Goal: Information Seeking & Learning: Learn about a topic

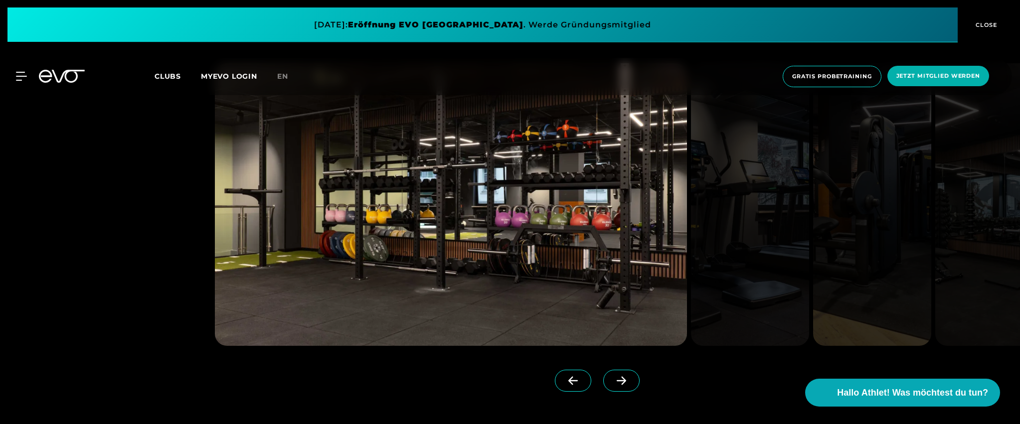
scroll to position [1217, 0]
click at [624, 385] on link at bounding box center [623, 389] width 40 height 40
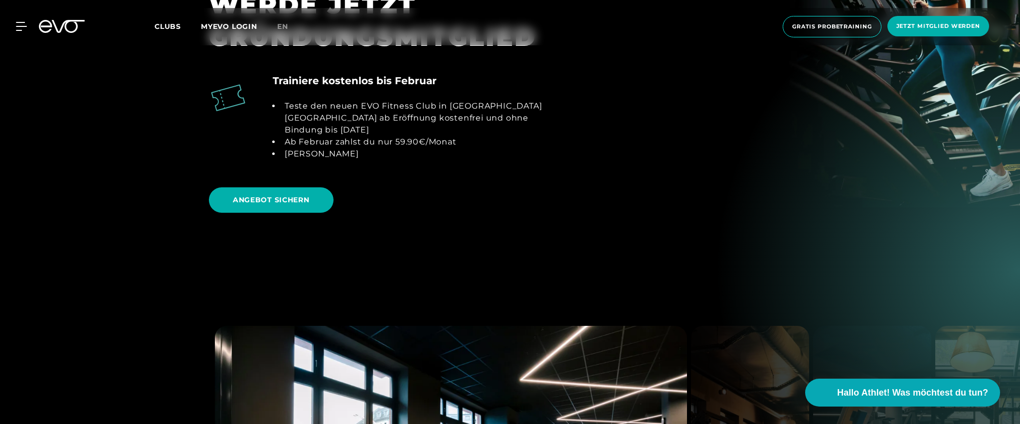
scroll to position [1065, 0]
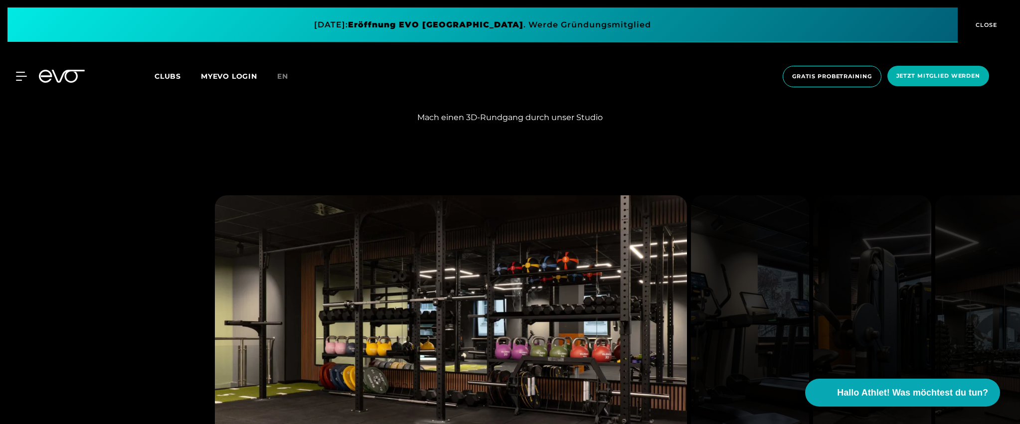
scroll to position [1242, 0]
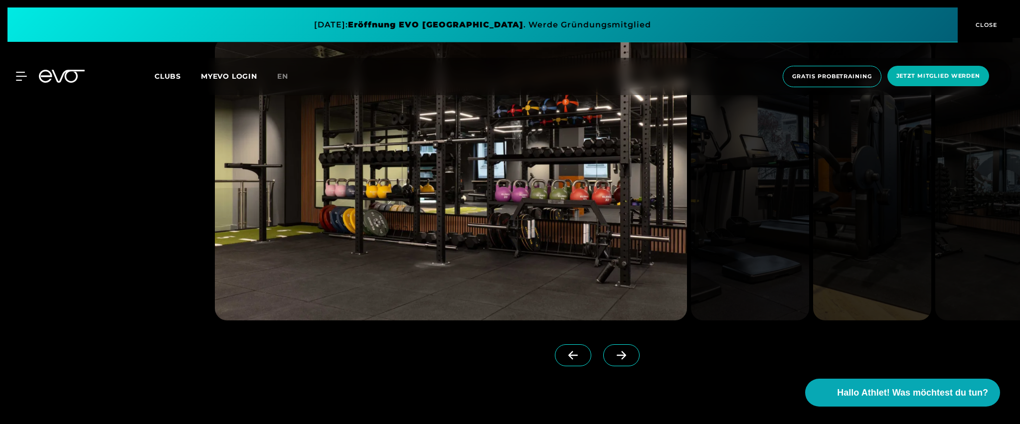
click at [612, 354] on icon at bounding box center [620, 355] width 17 height 9
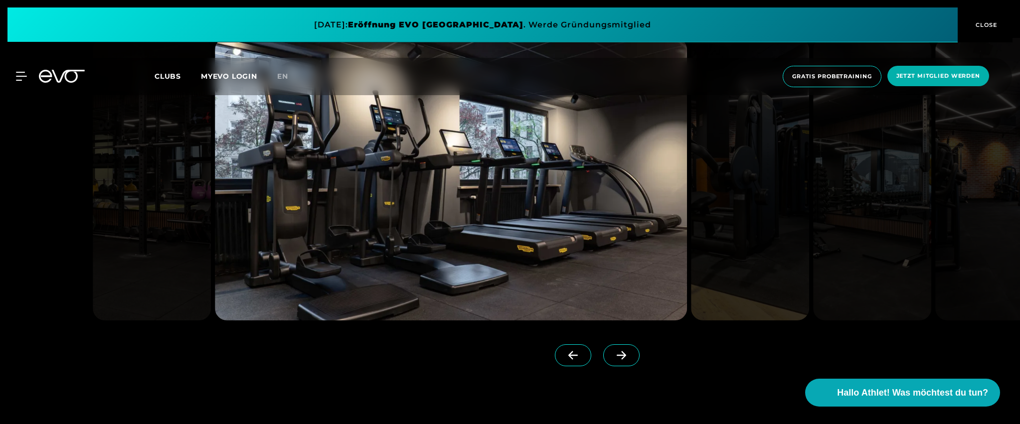
click at [612, 354] on icon at bounding box center [620, 355] width 17 height 9
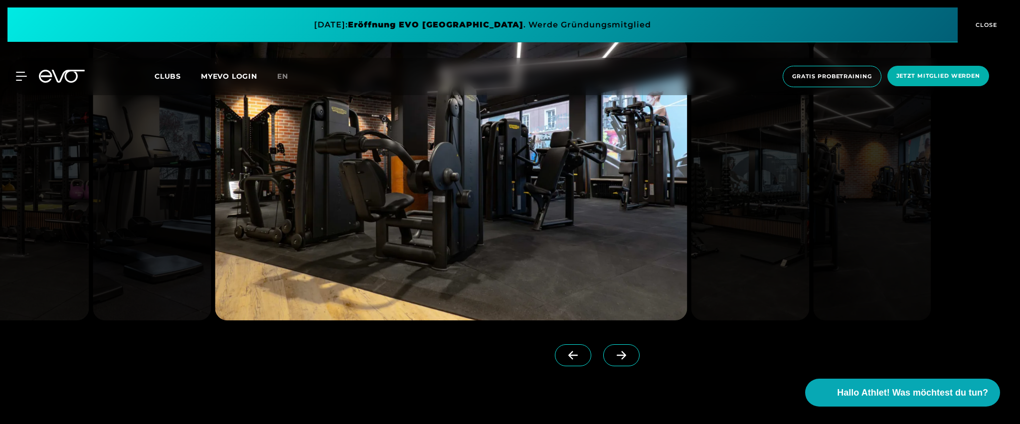
click at [612, 354] on icon at bounding box center [620, 355] width 17 height 9
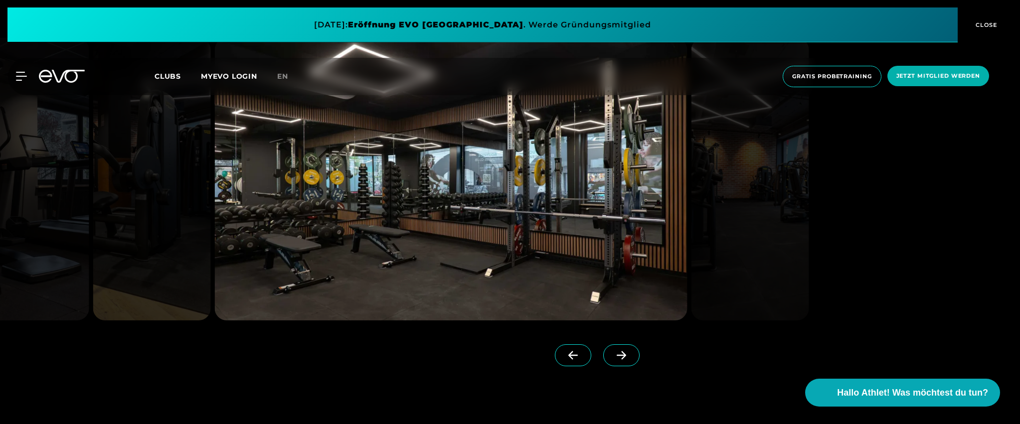
click at [612, 354] on icon at bounding box center [620, 355] width 17 height 9
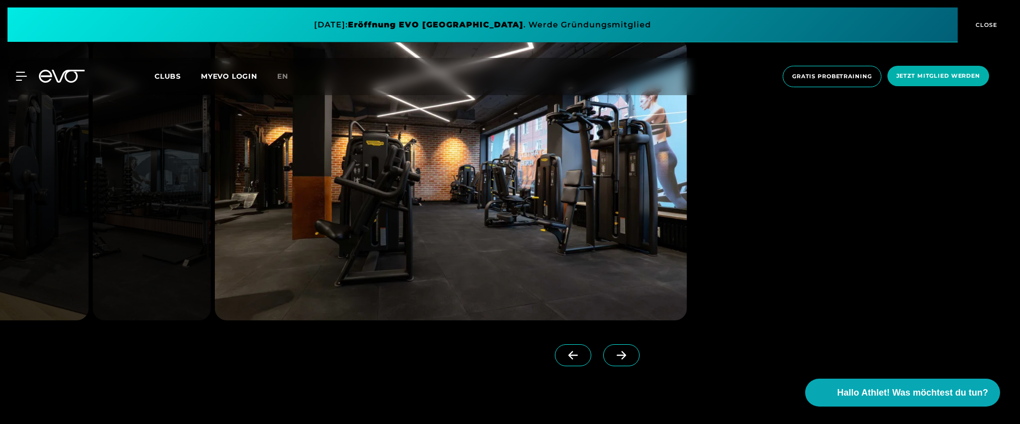
click at [612, 354] on icon at bounding box center [620, 355] width 17 height 9
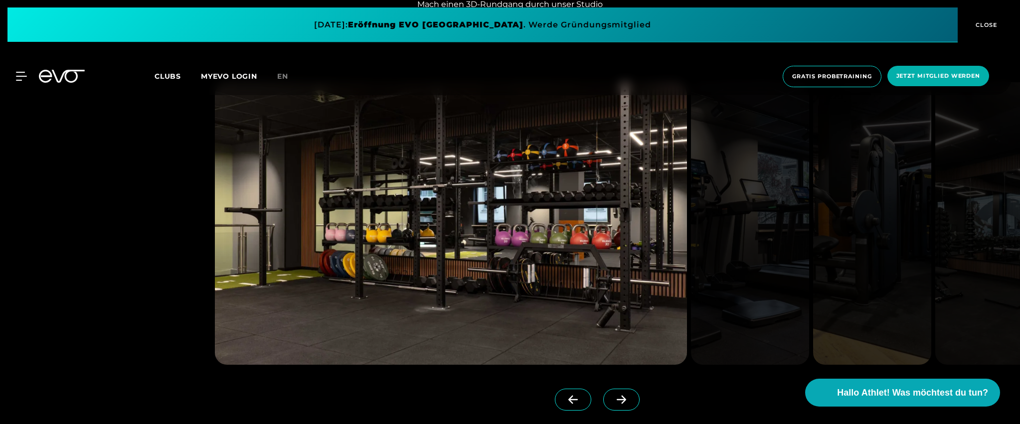
scroll to position [1197, 0]
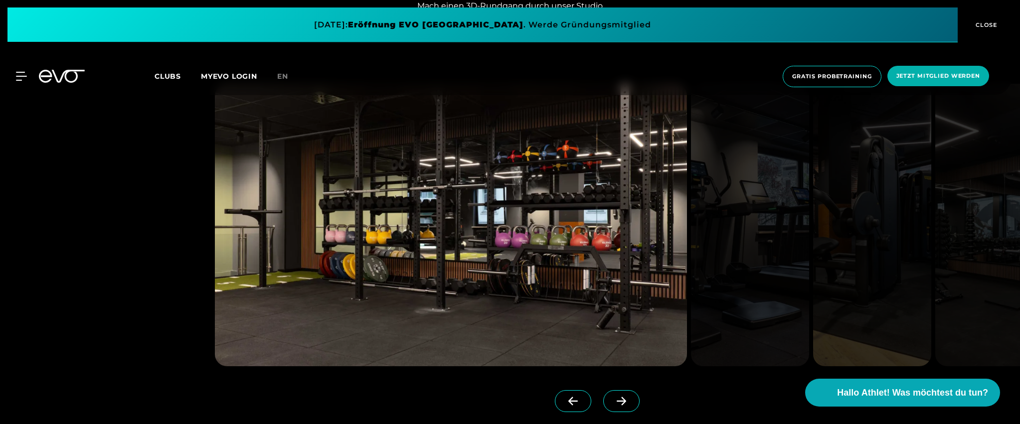
click at [612, 405] on icon at bounding box center [620, 401] width 17 height 9
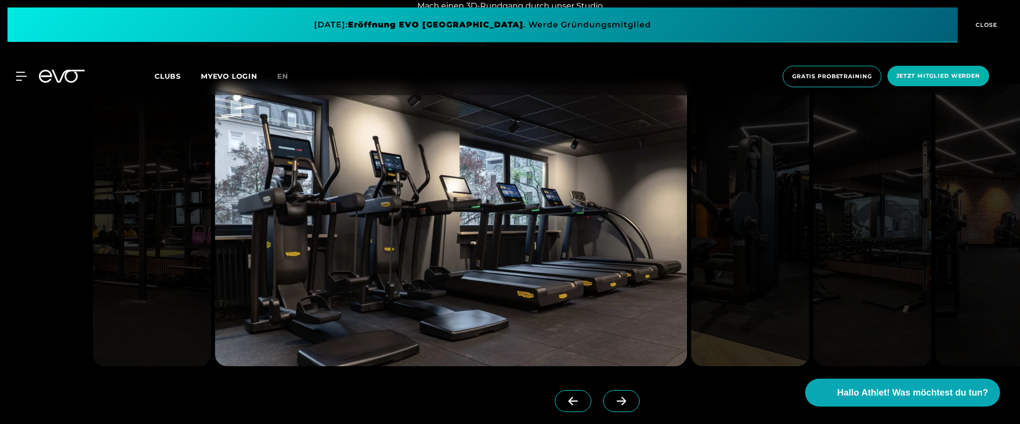
click at [616, 403] on icon at bounding box center [620, 401] width 9 height 8
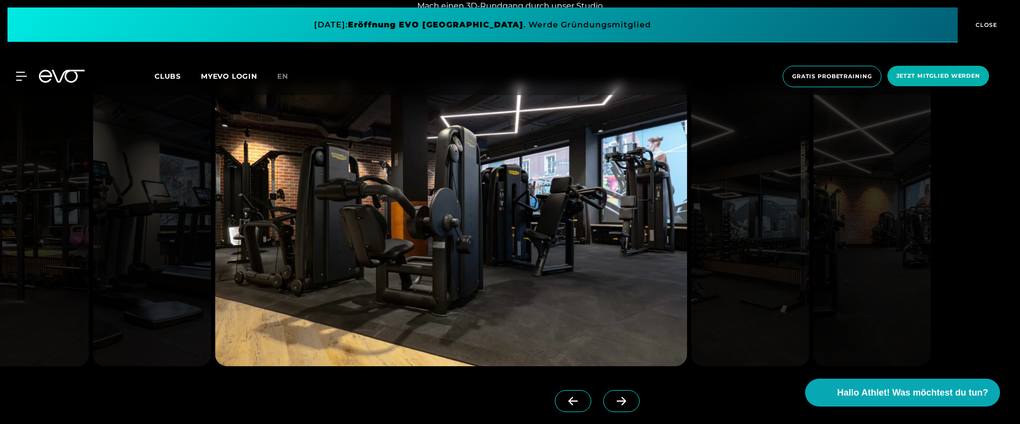
click at [612, 403] on icon at bounding box center [620, 401] width 17 height 9
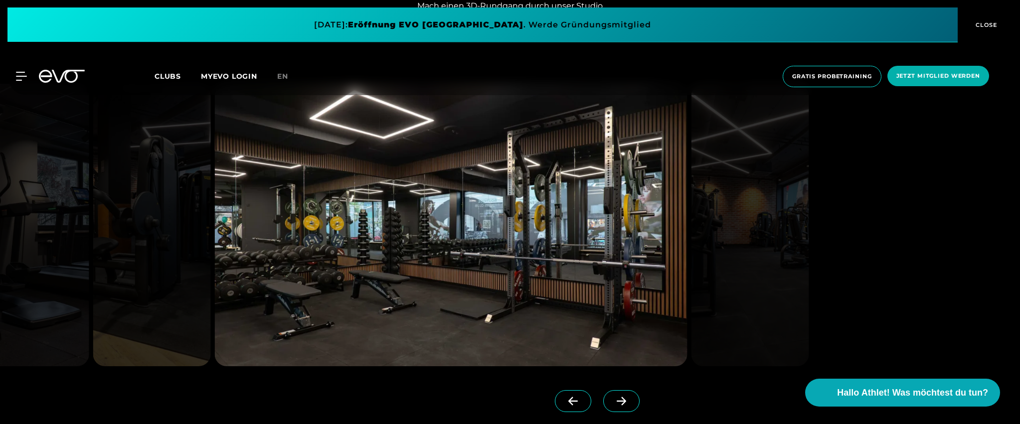
click at [613, 402] on icon at bounding box center [620, 401] width 17 height 9
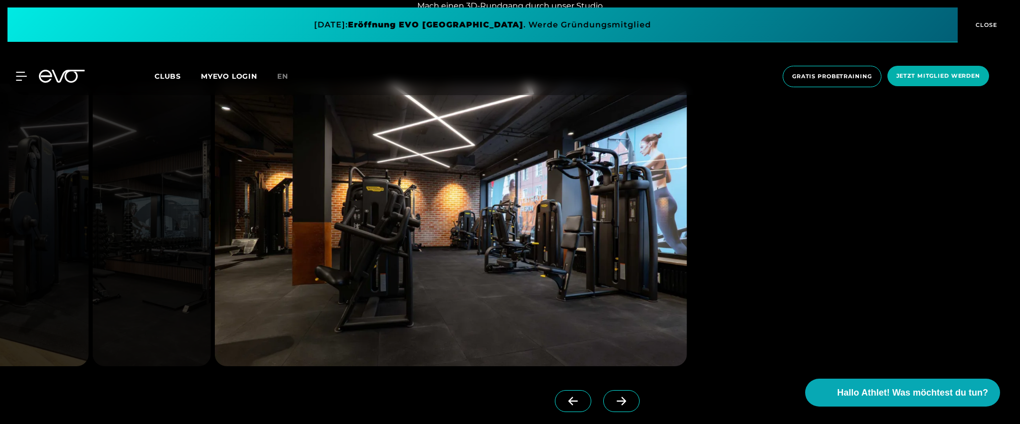
click at [616, 398] on icon at bounding box center [620, 401] width 9 height 8
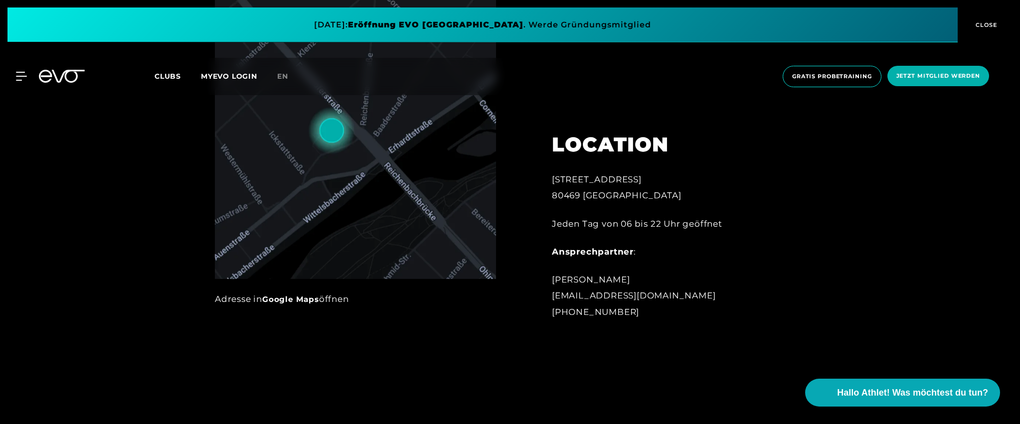
scroll to position [0, 0]
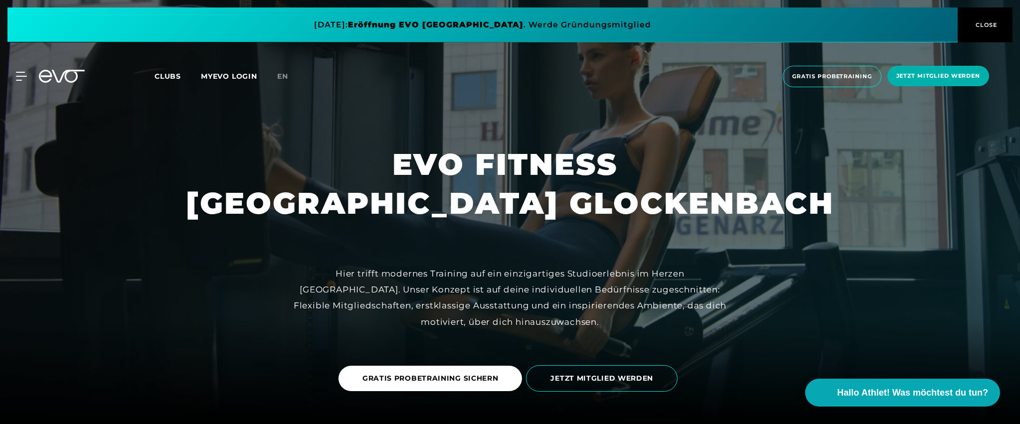
click at [173, 77] on span "Clubs" at bounding box center [167, 76] width 26 height 9
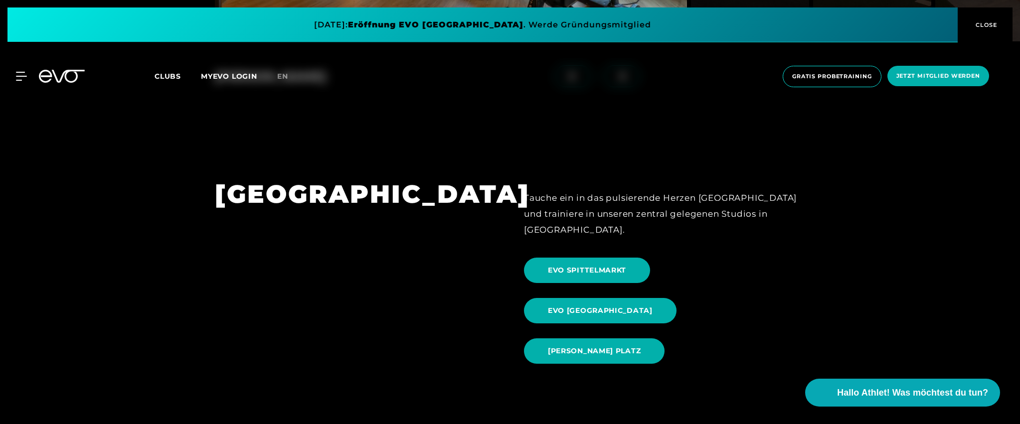
scroll to position [957, 0]
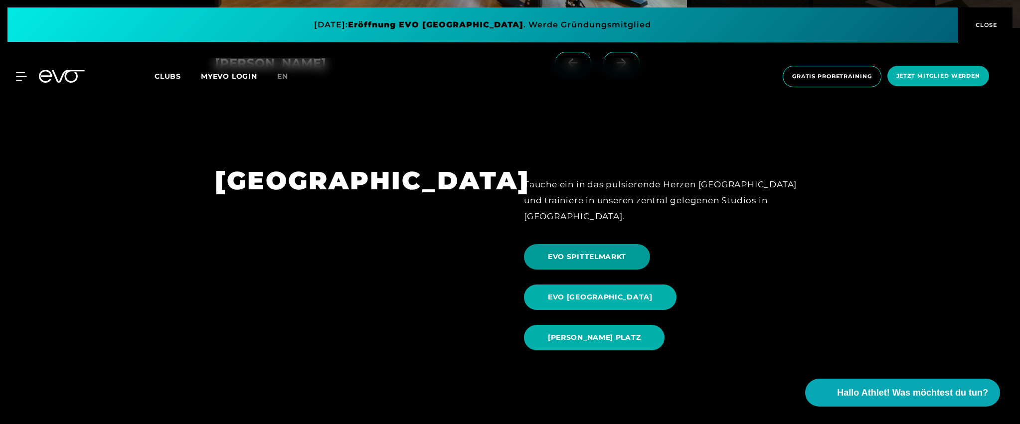
click at [558, 252] on span "EVO SPITTELMARKT" at bounding box center [587, 257] width 78 height 10
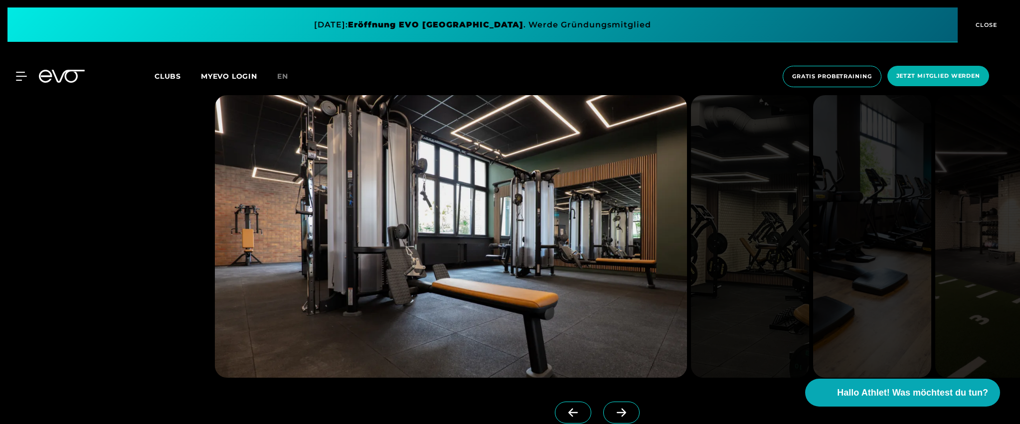
scroll to position [2468, 0]
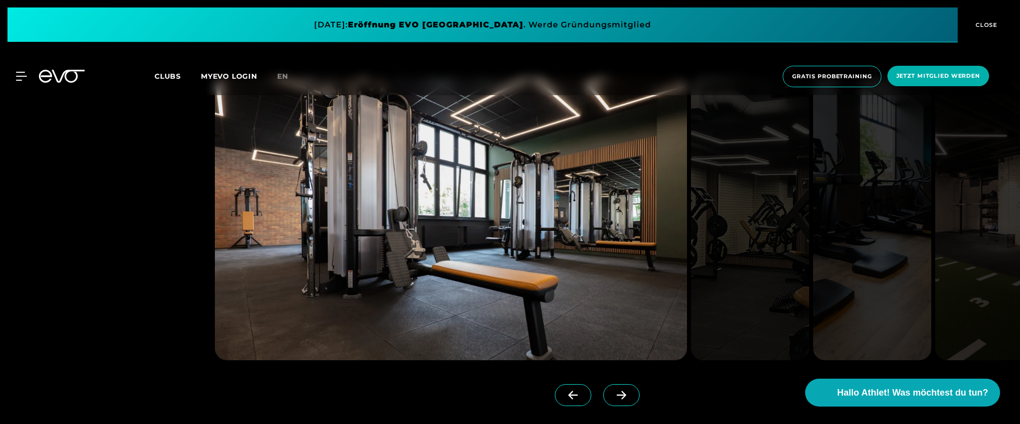
click at [612, 395] on icon at bounding box center [620, 395] width 17 height 9
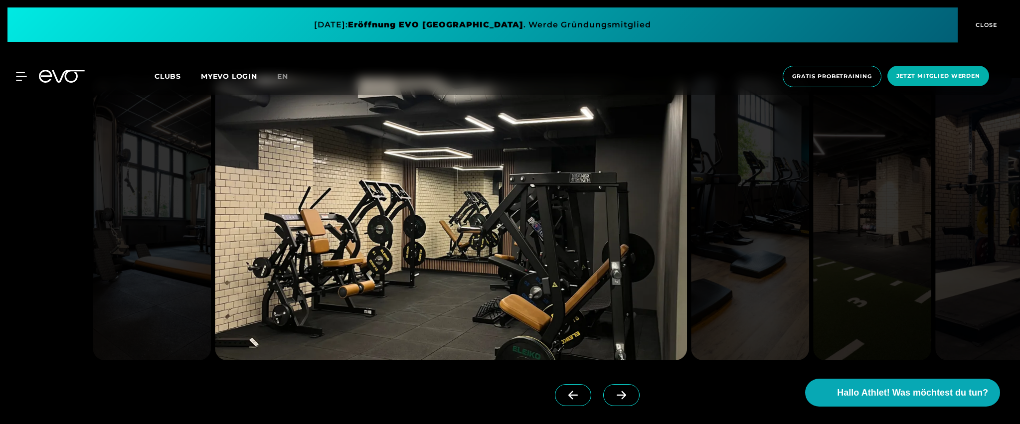
click at [616, 392] on icon at bounding box center [620, 395] width 9 height 8
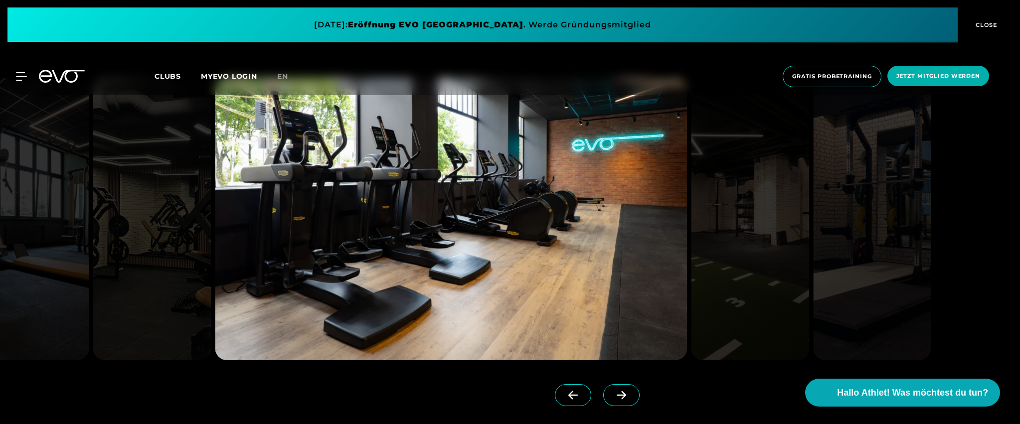
click at [617, 388] on span at bounding box center [621, 395] width 36 height 22
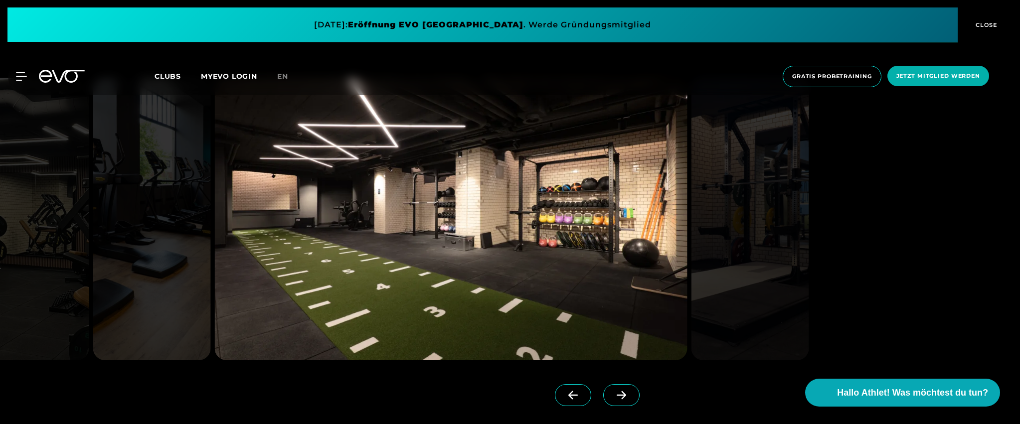
click at [616, 391] on icon at bounding box center [620, 395] width 9 height 8
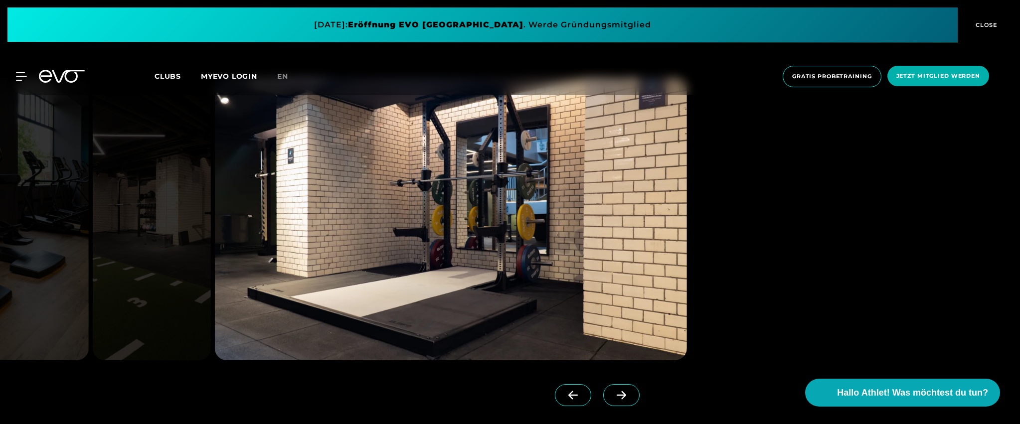
drag, startPoint x: 609, startPoint y: 388, endPoint x: 605, endPoint y: 386, distance: 5.4
click at [612, 391] on icon at bounding box center [620, 395] width 17 height 9
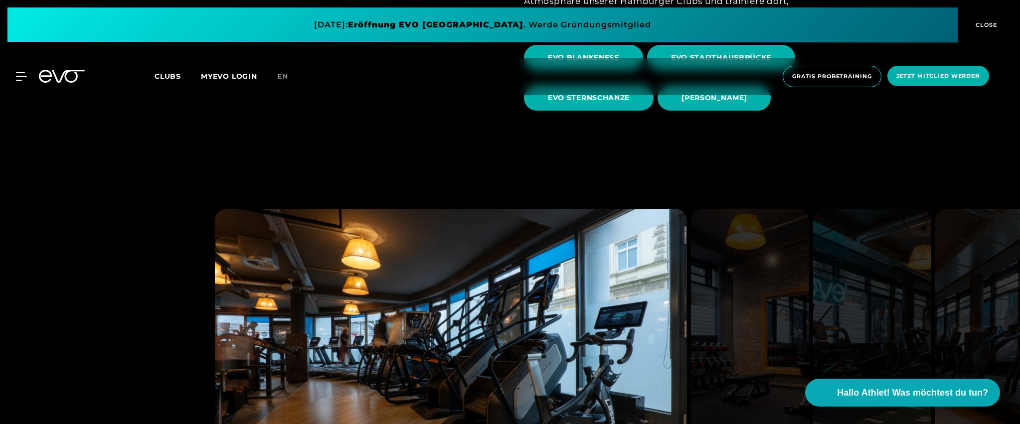
scroll to position [360, 0]
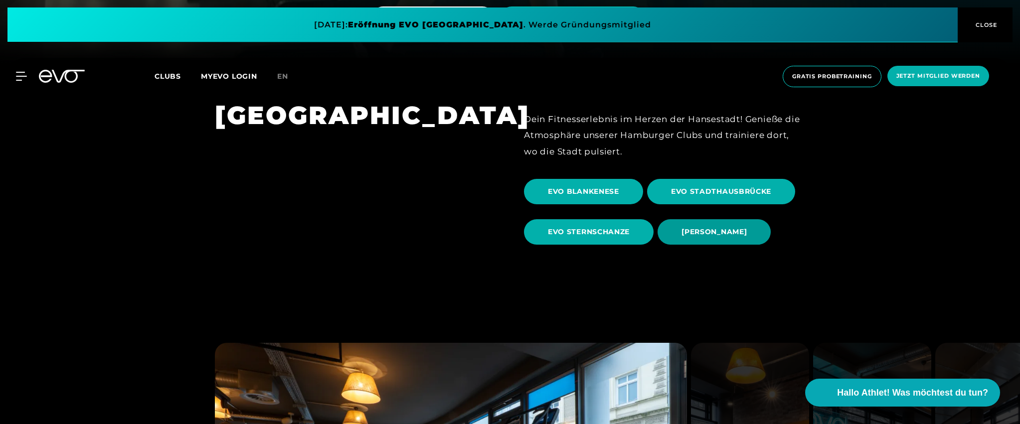
click at [732, 227] on span "[PERSON_NAME]" at bounding box center [713, 232] width 65 height 10
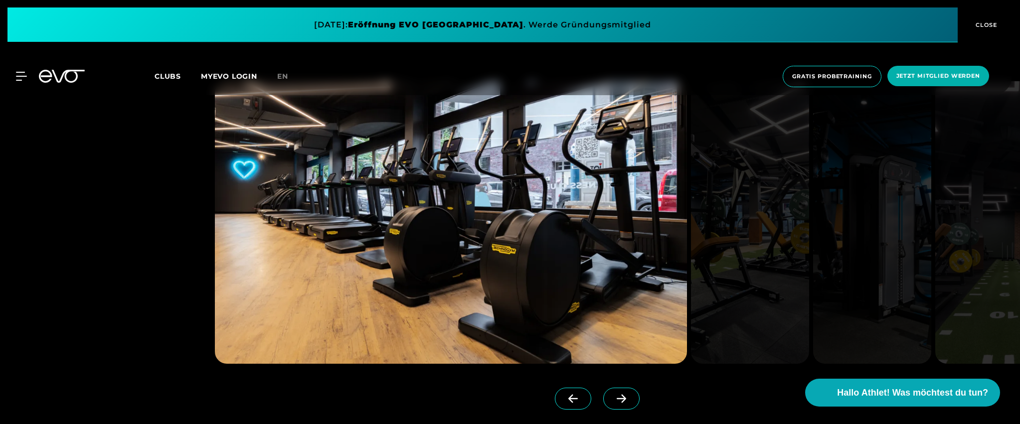
scroll to position [913, 0]
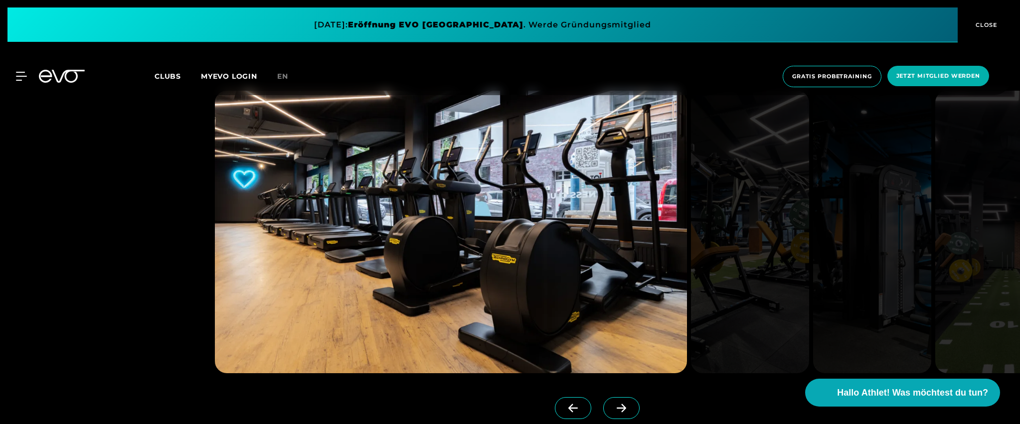
drag, startPoint x: 370, startPoint y: 247, endPoint x: 857, endPoint y: 34, distance: 531.6
click at [614, 412] on icon at bounding box center [620, 408] width 17 height 9
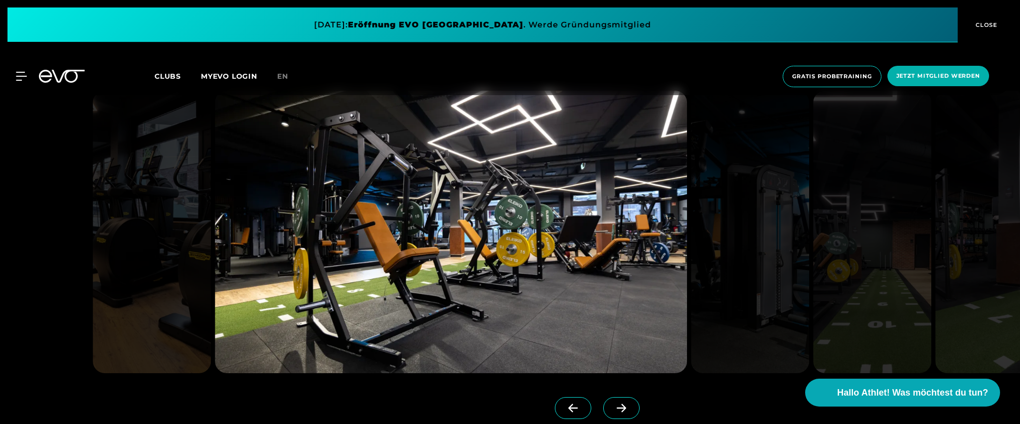
click at [612, 410] on icon at bounding box center [620, 408] width 17 height 9
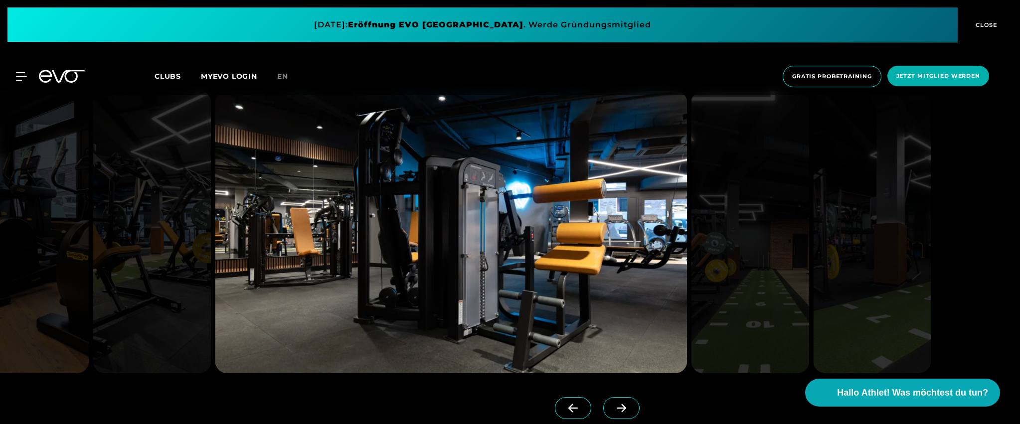
click at [616, 408] on icon at bounding box center [620, 408] width 9 height 8
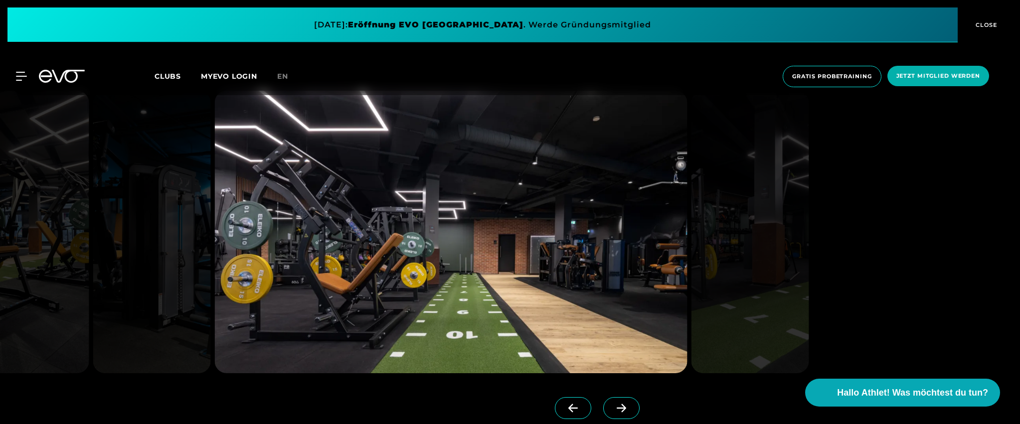
click at [616, 404] on span at bounding box center [621, 408] width 36 height 22
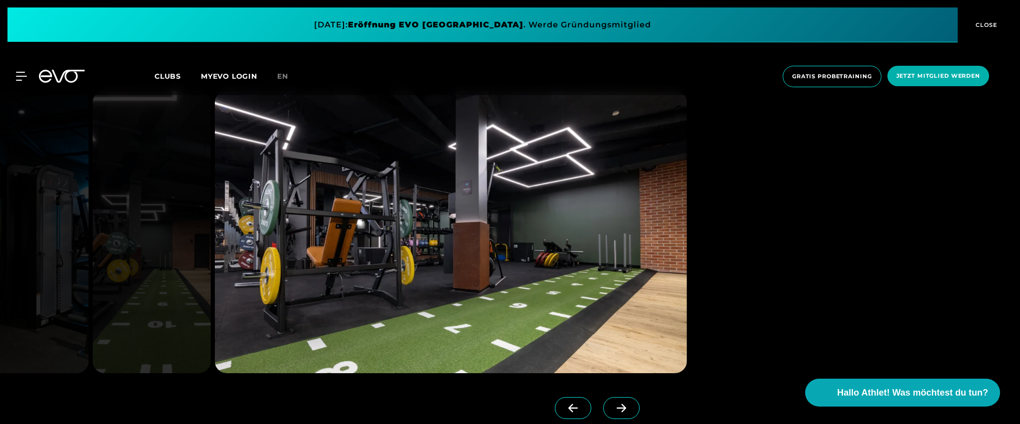
drag, startPoint x: 614, startPoint y: 408, endPoint x: 615, endPoint y: 398, distance: 9.6
click at [614, 408] on icon at bounding box center [620, 408] width 17 height 9
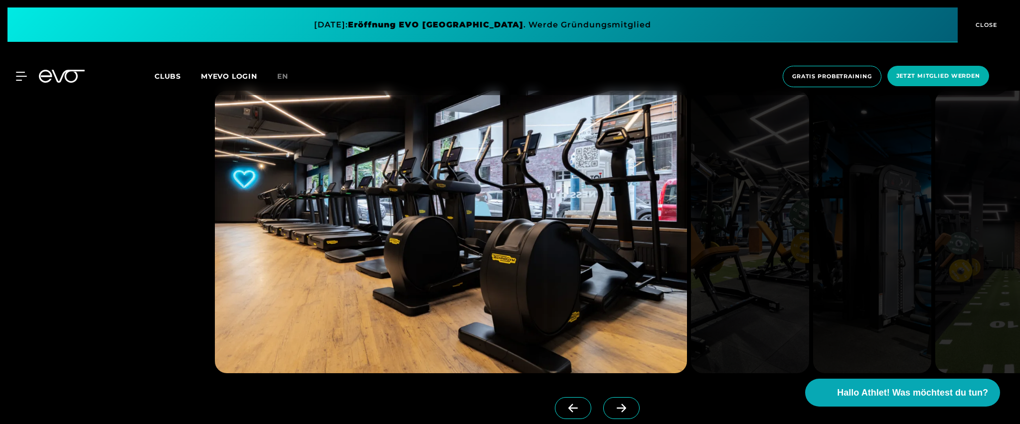
click at [567, 400] on span at bounding box center [573, 408] width 36 height 22
